Goal: Browse casually

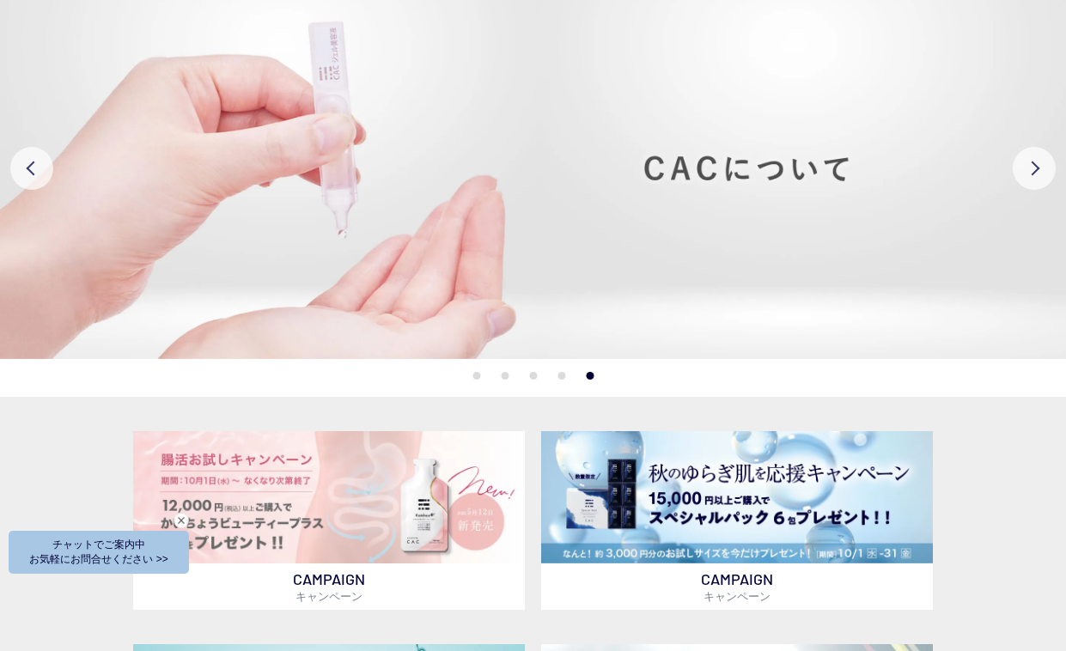
scroll to position [344, 0]
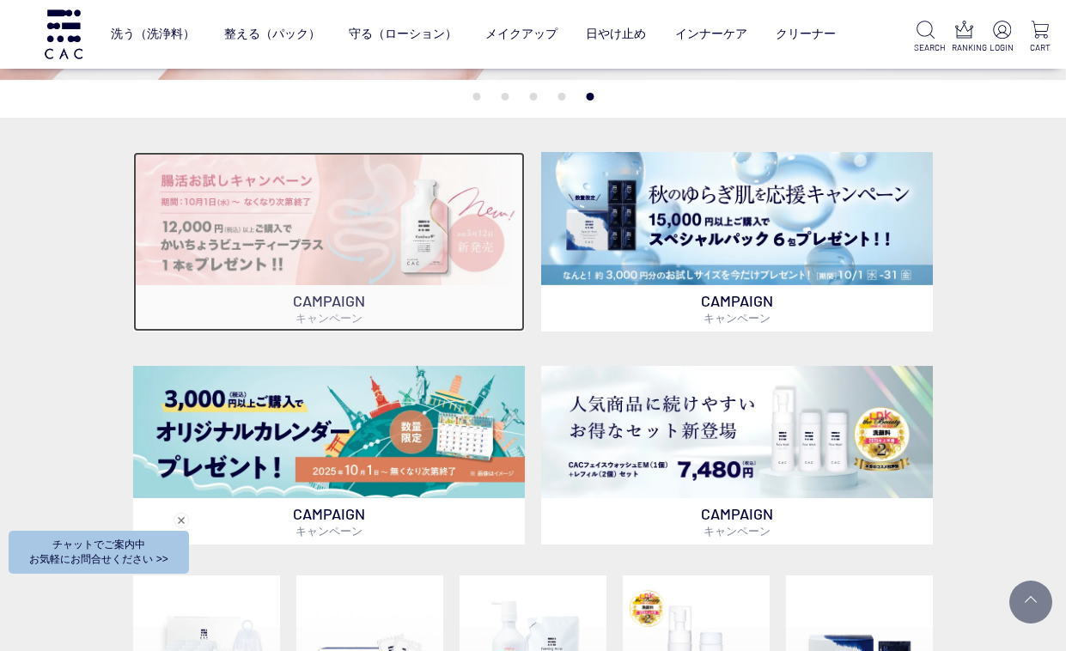
click at [408, 234] on img at bounding box center [329, 218] width 392 height 133
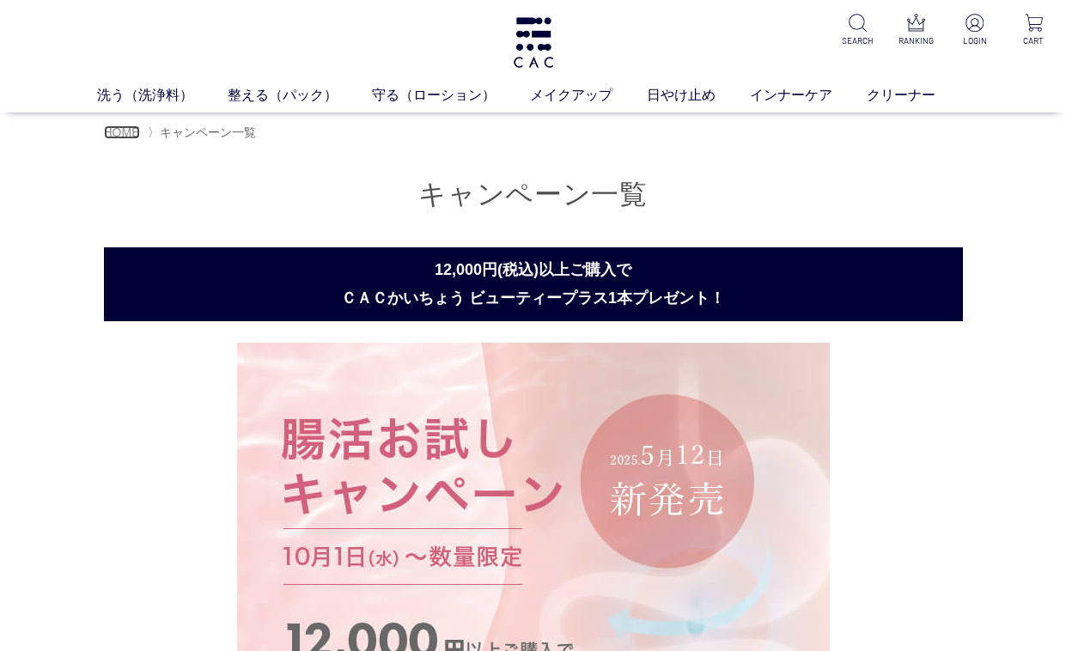
click at [116, 127] on span "HOME" at bounding box center [122, 132] width 36 height 14
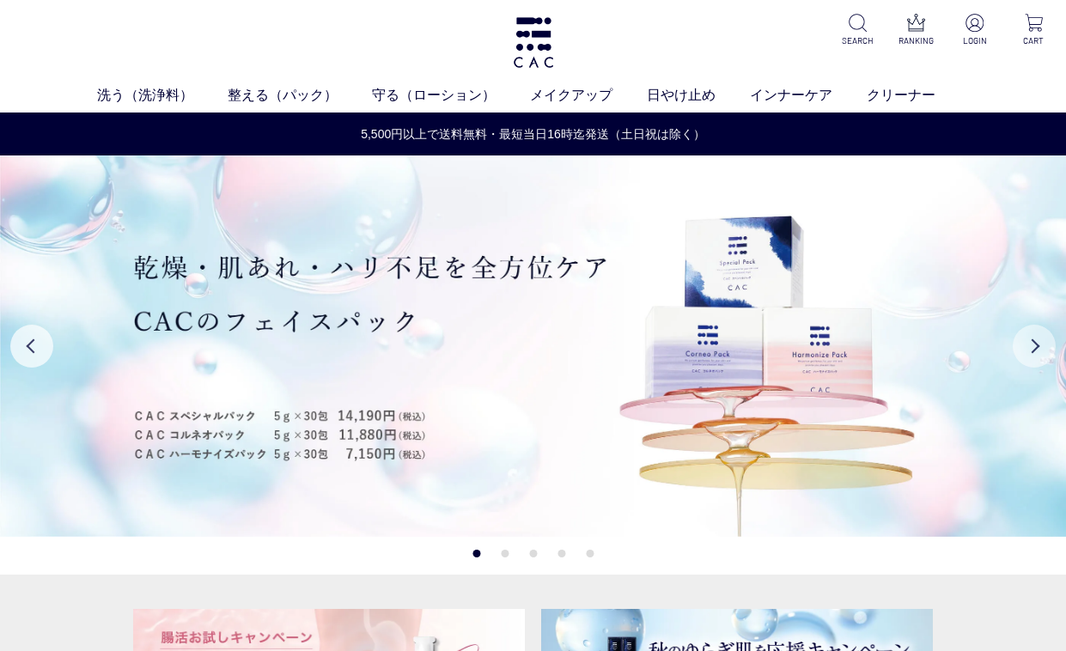
click at [1034, 362] on button "Next" at bounding box center [1034, 346] width 43 height 43
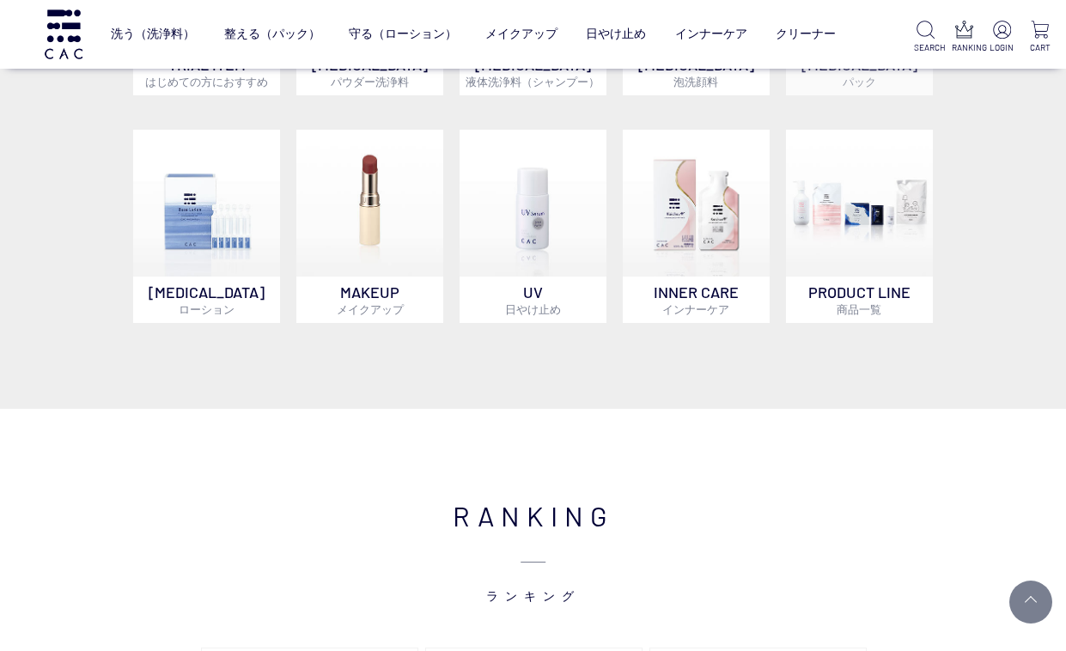
scroll to position [1117, 0]
